Goal: Information Seeking & Learning: Learn about a topic

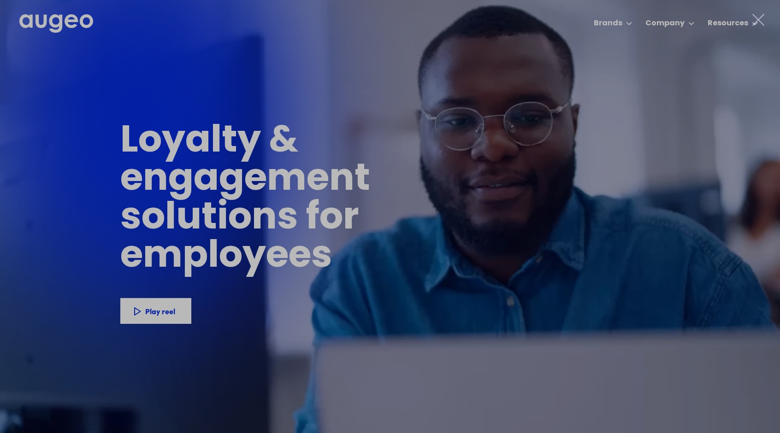
drag, startPoint x: 119, startPoint y: 130, endPoint x: 136, endPoint y: 155, distance: 30.3
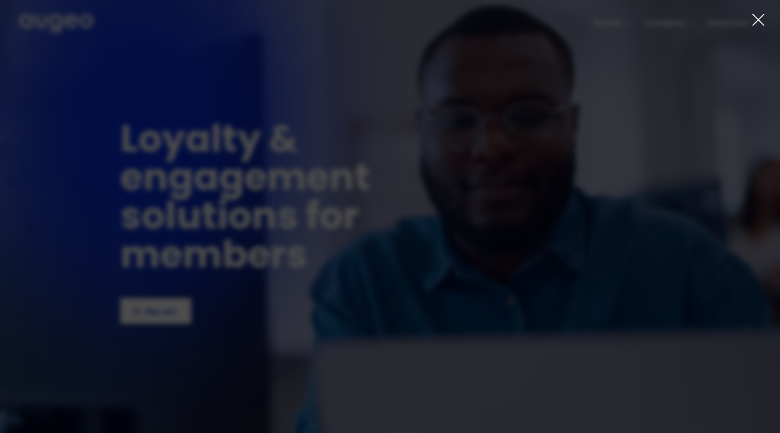
drag, startPoint x: 131, startPoint y: 53, endPoint x: 112, endPoint y: 49, distance: 18.8
click at [131, 53] on div at bounding box center [390, 216] width 780 height 433
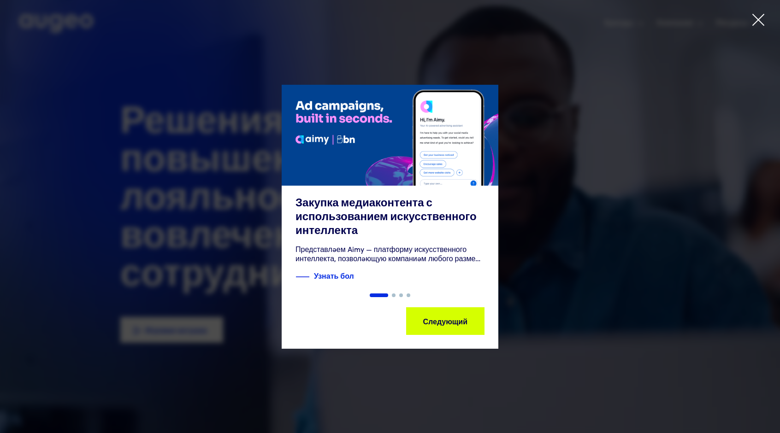
click at [537, 122] on div "1 из 4" at bounding box center [390, 217] width 780 height 264
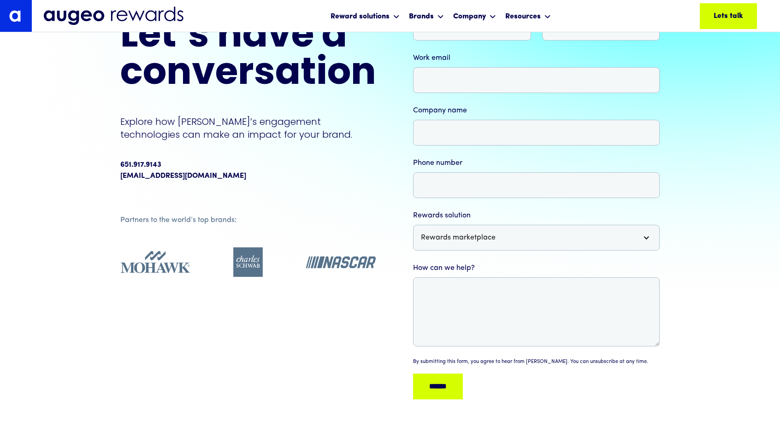
scroll to position [113, 0]
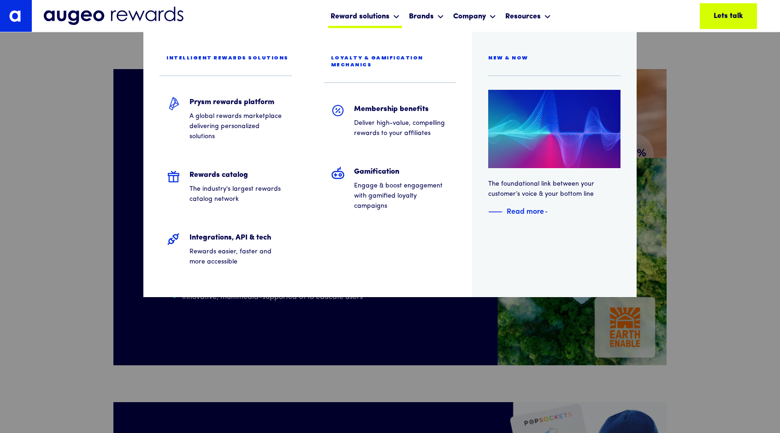
click at [387, 14] on div "Reward solutions" at bounding box center [360, 16] width 59 height 11
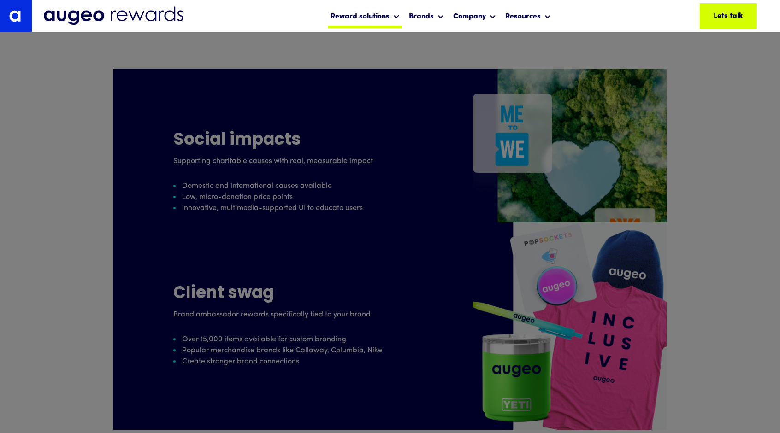
click at [387, 14] on div "Reward solutions" at bounding box center [360, 16] width 59 height 11
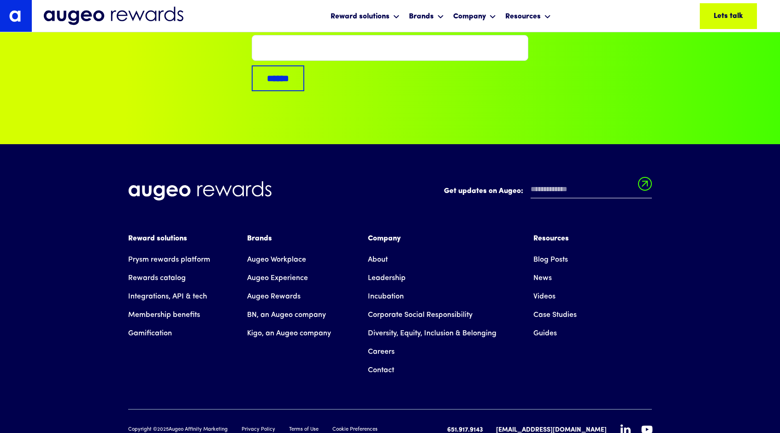
scroll to position [3568, 0]
